Goal: Find specific page/section: Find specific page/section

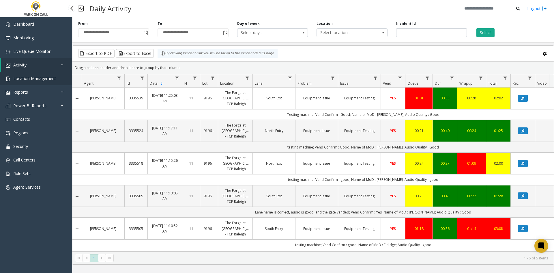
click at [38, 78] on span "Location Management" at bounding box center [34, 78] width 43 height 5
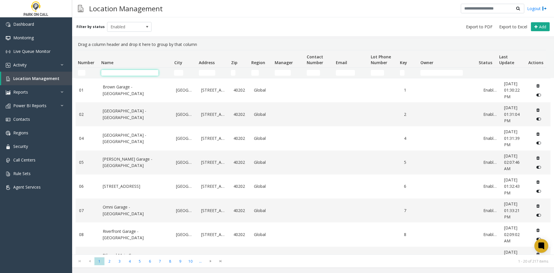
click at [116, 70] on input "Name Filter" at bounding box center [129, 73] width 57 height 6
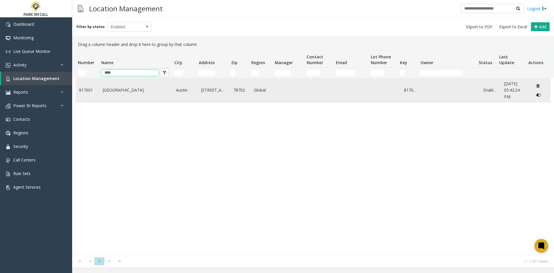
type input "****"
click at [115, 87] on link "Plaza Saltillo - Peak Parking" at bounding box center [136, 90] width 67 height 6
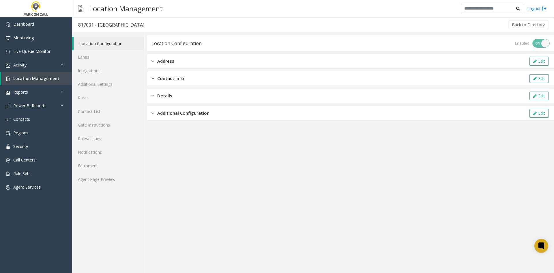
click at [103, 191] on div "Location Configuration Lanes Integrations Additional Settings Rates Contact Lis…" at bounding box center [108, 152] width 72 height 240
click at [103, 189] on div "Location Configuration Lanes Integrations Additional Settings Rates Contact Lis…" at bounding box center [108, 152] width 72 height 240
click at [105, 185] on link "Agent Page Preview" at bounding box center [108, 179] width 72 height 14
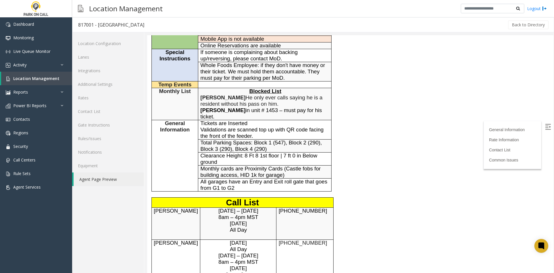
scroll to position [115, 0]
click at [99, 133] on link "Rules/Issues" at bounding box center [108, 139] width 72 height 14
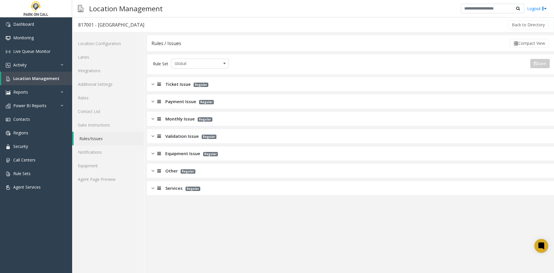
click at [178, 119] on span "Monthly Issue" at bounding box center [179, 118] width 29 height 7
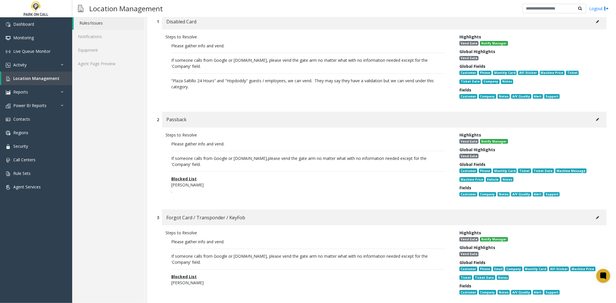
scroll to position [115, 0]
click at [554, 21] on button at bounding box center [597, 21] width 9 height 9
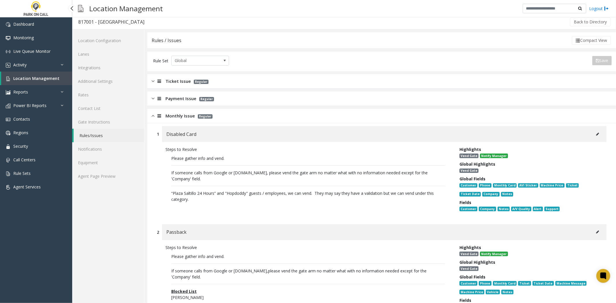
scroll to position [0, 0]
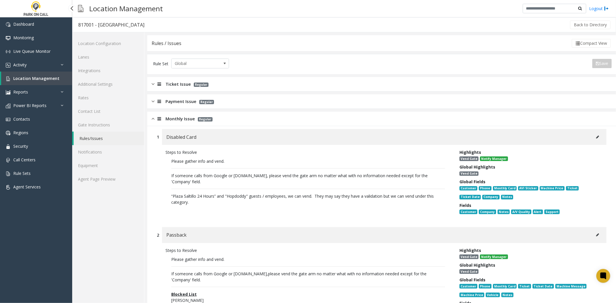
click at [49, 79] on span "Location Management" at bounding box center [36, 78] width 46 height 5
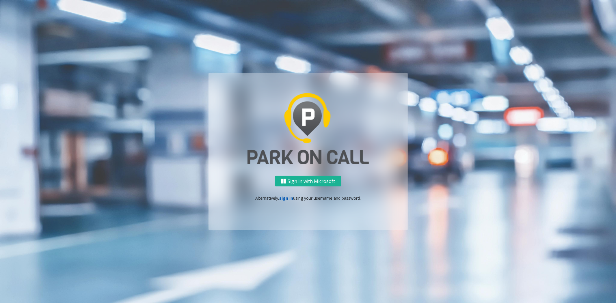
click at [286, 200] on link "sign in" at bounding box center [286, 197] width 14 height 5
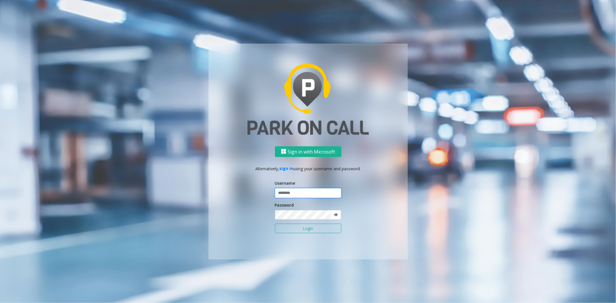
click at [292, 192] on input "text" at bounding box center [308, 193] width 66 height 10
click at [554, 136] on ng-component "Sign in with Microsoft Alternatively, sign in using your username and password.…" at bounding box center [308, 151] width 616 height 303
click at [292, 193] on input "text" at bounding box center [308, 193] width 66 height 10
type input "**********"
click at [291, 225] on button "Login" at bounding box center [308, 229] width 66 height 10
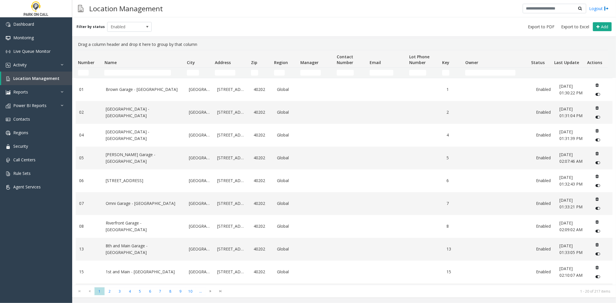
click at [154, 68] on td "Name Filter" at bounding box center [143, 73] width 82 height 10
click at [152, 69] on td "Name Filter" at bounding box center [143, 73] width 82 height 10
click at [148, 71] on input "Name Filter" at bounding box center [137, 73] width 67 height 6
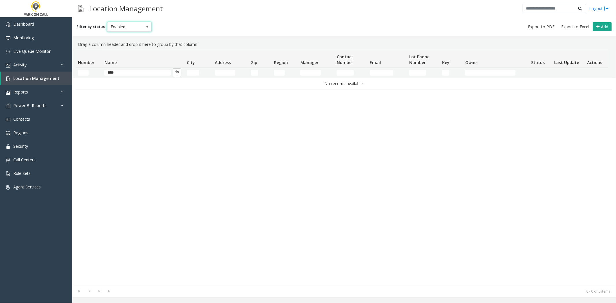
click at [143, 29] on span at bounding box center [147, 26] width 8 height 9
click at [133, 37] on li "All" at bounding box center [126, 36] width 43 height 8
click at [125, 73] on input "****" at bounding box center [137, 73] width 67 height 6
click at [132, 29] on span "All" at bounding box center [124, 26] width 35 height 9
click at [128, 59] on li "Archived" at bounding box center [126, 60] width 43 height 8
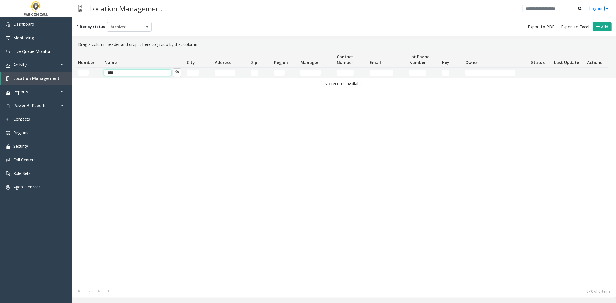
click at [133, 73] on input "****" at bounding box center [137, 73] width 67 height 6
click at [134, 104] on div "No records available." at bounding box center [344, 181] width 537 height 207
click at [136, 72] on input "****" at bounding box center [137, 73] width 67 height 6
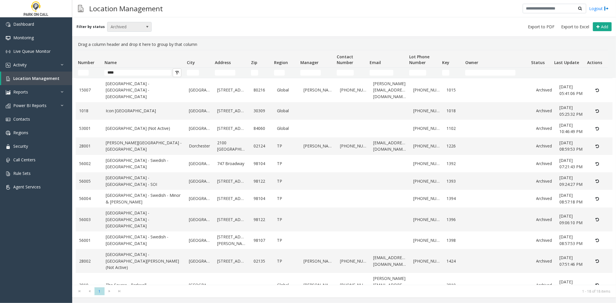
click at [131, 28] on span "Archived" at bounding box center [124, 26] width 35 height 9
click at [122, 36] on li "All" at bounding box center [126, 36] width 43 height 8
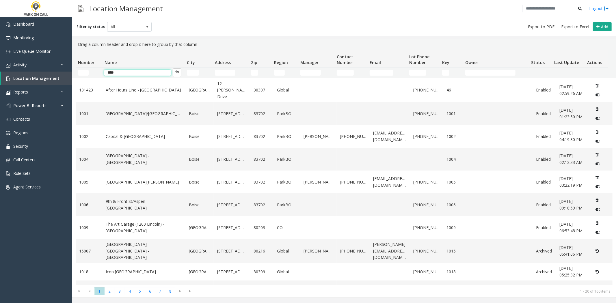
click at [114, 72] on input "****" at bounding box center [137, 73] width 67 height 6
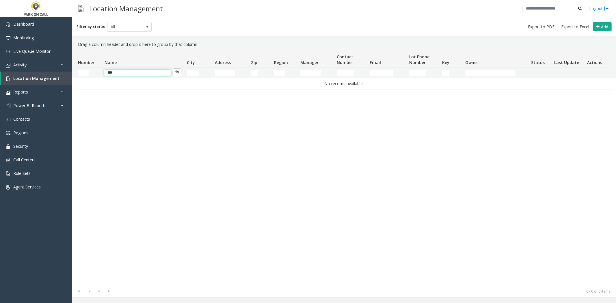
type input "****"
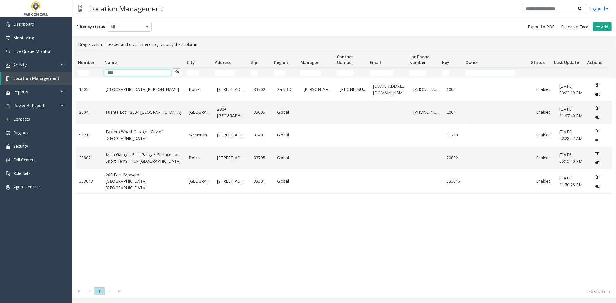
drag, startPoint x: 123, startPoint y: 74, endPoint x: 97, endPoint y: 73, distance: 25.7
click at [98, 73] on tr "****" at bounding box center [342, 73] width 532 height 10
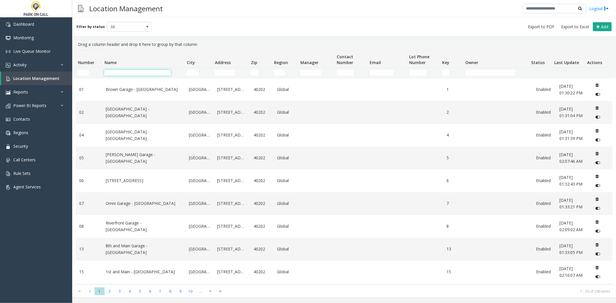
click at [554, 64] on span "Last Update" at bounding box center [566, 62] width 25 height 5
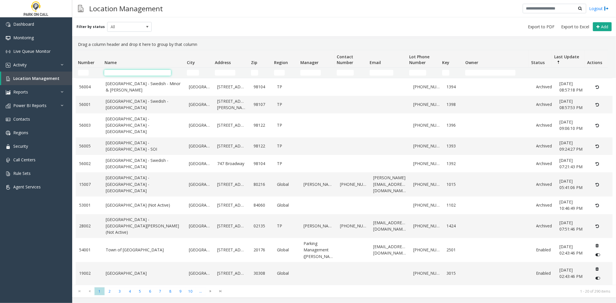
click at [554, 57] on span "Last Update" at bounding box center [566, 56] width 25 height 5
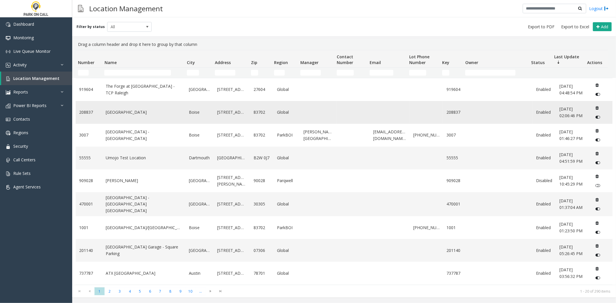
click at [158, 110] on link "Ada County Courthouse Garage" at bounding box center [144, 112] width 76 height 6
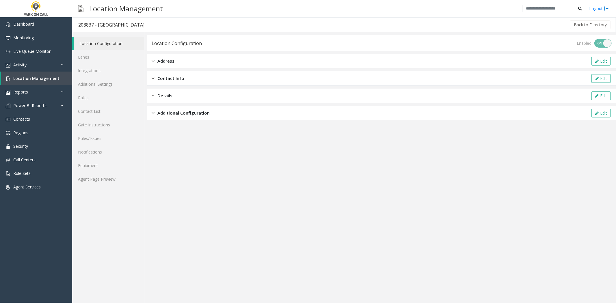
click at [101, 28] on div "208837 - Ada County Courthouse Garage" at bounding box center [111, 25] width 66 height 8
drag, startPoint x: 101, startPoint y: 28, endPoint x: 169, endPoint y: 32, distance: 68.0
click at [150, 31] on h3 "208837 - Ada County Courthouse Garage" at bounding box center [111, 24] width 78 height 13
copy div "Ada County Courthouse Garage"
drag, startPoint x: 206, startPoint y: 221, endPoint x: 203, endPoint y: 220, distance: 2.9
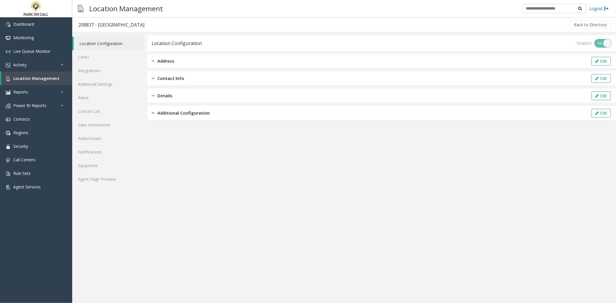
click at [204, 221] on app-location-configuration "Location Configuration Enabled ON OFF Address Edit Contact Info Edit Details Ed…" at bounding box center [381, 169] width 468 height 268
click at [39, 72] on link "Location Management" at bounding box center [36, 79] width 71 height 14
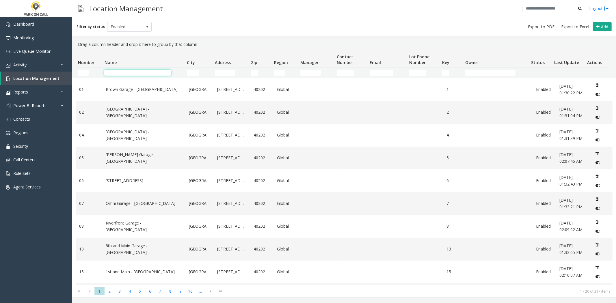
click at [117, 72] on input "Name Filter" at bounding box center [137, 73] width 67 height 6
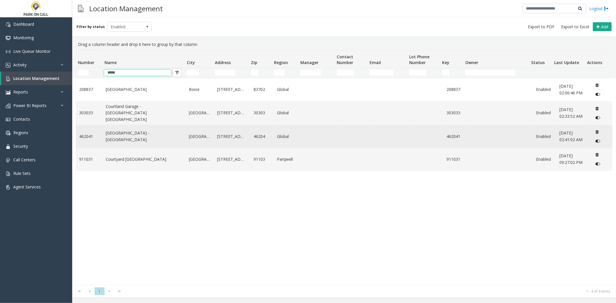
type input "*****"
click at [113, 135] on link "Court Street Garage - IPark" at bounding box center [144, 136] width 76 height 13
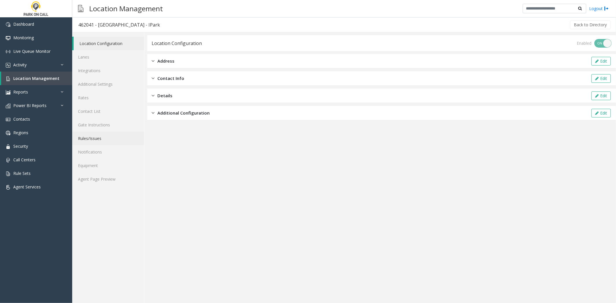
click at [107, 138] on link "Rules/Issues" at bounding box center [108, 139] width 72 height 14
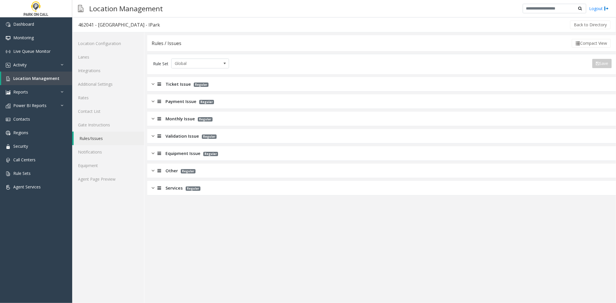
click at [182, 133] on span "Validation Issue" at bounding box center [181, 136] width 33 height 7
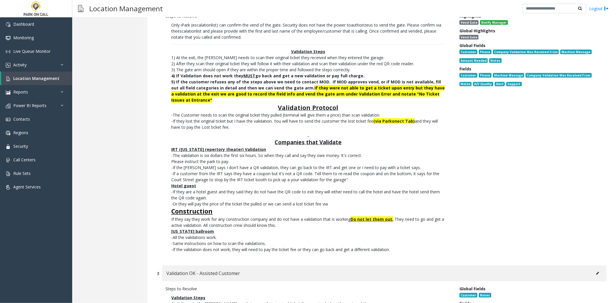
scroll to position [229, 0]
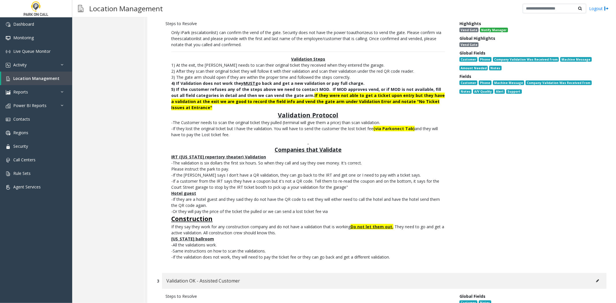
drag, startPoint x: 425, startPoint y: 252, endPoint x: 198, endPoint y: 215, distance: 229.9
click at [198, 215] on p "Only iPark ( escalation list) can confirm the vend of the gate. Security does n…" at bounding box center [307, 145] width 285 height 236
click at [198, 215] on font "Construction" at bounding box center [191, 219] width 41 height 8
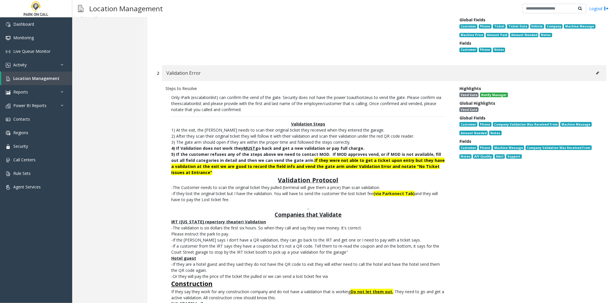
scroll to position [37, 0]
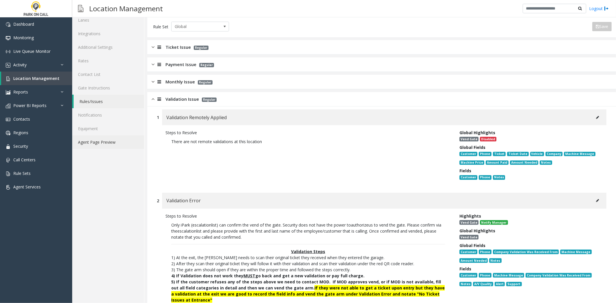
click at [91, 145] on link "Agent Page Preview" at bounding box center [108, 142] width 72 height 14
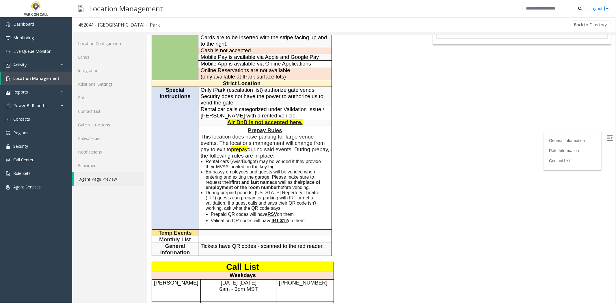
scroll to position [96, 0]
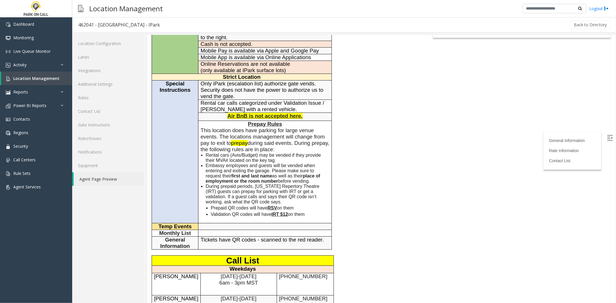
drag, startPoint x: 246, startPoint y: 124, endPoint x: 310, endPoint y: 213, distance: 110.5
click at [310, 213] on td "Prepay Rules This location does have parking for large venue events. The locati…" at bounding box center [264, 172] width 133 height 102
copy td "Prepay Rules This location does have parking for large venue events. The locati…"
click at [91, 225] on div "Location Configuration Lanes Integrations Additional Settings Rates Contact Lis…" at bounding box center [108, 167] width 72 height 271
click at [112, 141] on link "Rules/Issues" at bounding box center [108, 139] width 72 height 14
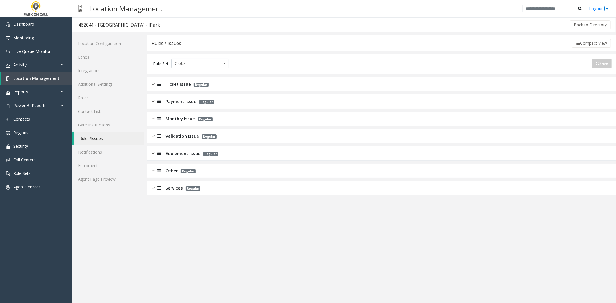
click at [175, 197] on app-rules "Rules / Issues Compact View Rule Set Global Save Export to PDF Export to Excel …" at bounding box center [381, 169] width 468 height 268
click at [180, 190] on span "Services" at bounding box center [173, 188] width 17 height 7
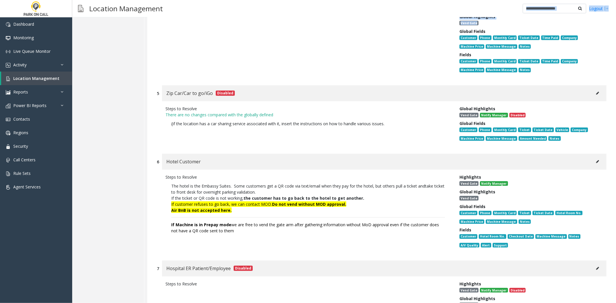
scroll to position [492, 0]
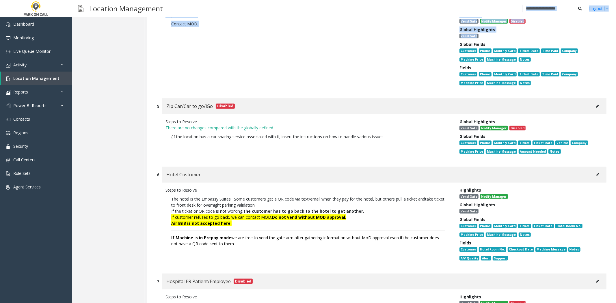
drag, startPoint x: 489, startPoint y: 14, endPoint x: 546, endPoint y: 25, distance: 58.3
click at [546, 25] on div "Location Management Logout 462041 - Court Street Garage - IPark Back to Directo…" at bounding box center [344, 151] width 544 height 303
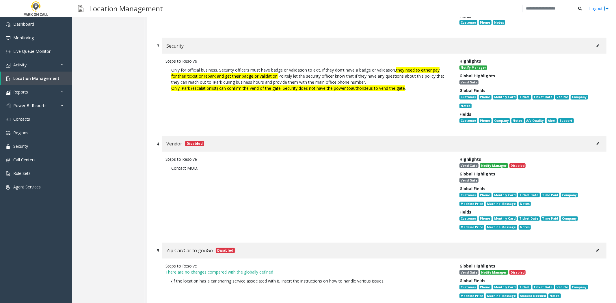
scroll to position [0, 0]
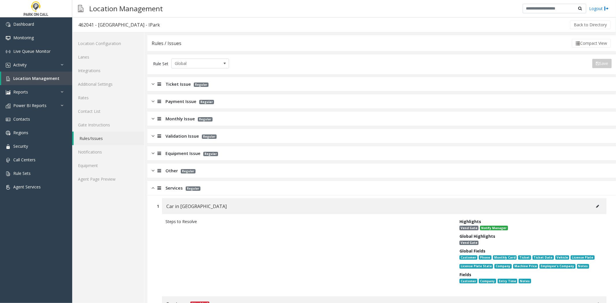
drag, startPoint x: 253, startPoint y: 241, endPoint x: 241, endPoint y: 115, distance: 127.1
click at [107, 179] on link "Agent Page Preview" at bounding box center [108, 179] width 72 height 14
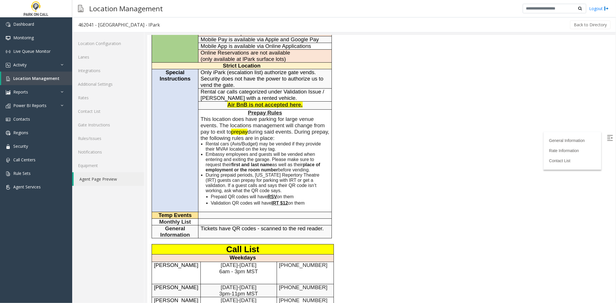
scroll to position [96, 0]
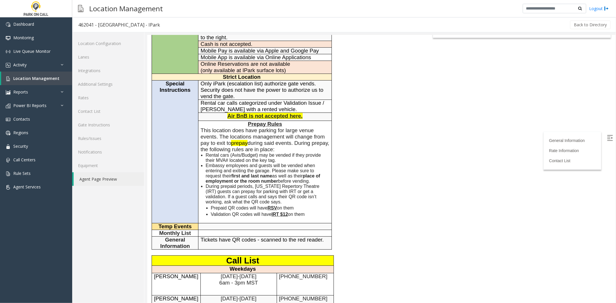
drag, startPoint x: 320, startPoint y: 217, endPoint x: 202, endPoint y: 123, distance: 150.5
click at [202, 123] on td "Prepay Rules This location does have parking for large venue events. The locati…" at bounding box center [264, 172] width 133 height 102
copy td "Prepay Rules This location does have parking for large venue events. The locati…"
click at [391, 159] on div "General Information General Information Time Zone Eastern Standard Time Zone +2…" at bounding box center [283, 242] width 273 height 564
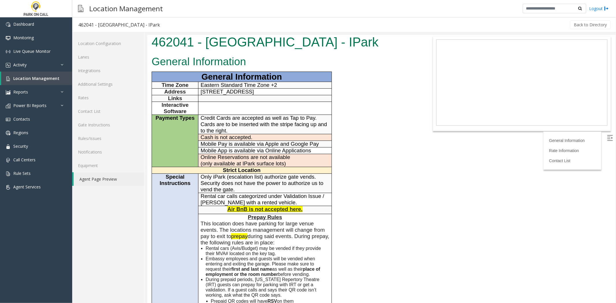
scroll to position [0, 0]
